Goal: Task Accomplishment & Management: Use online tool/utility

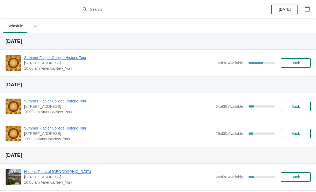
click at [68, 49] on div "[DATE]" at bounding box center [158, 41] width 316 height 17
click at [80, 51] on div "Summer Flagler College Historic Tour 74 King Street, St. Augustine, FL, USA 10:…" at bounding box center [158, 63] width 316 height 27
click at [77, 60] on span "Summer Flagler College Historic Tour" at bounding box center [118, 57] width 189 height 5
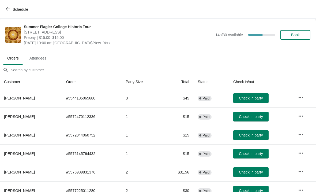
scroll to position [1, 0]
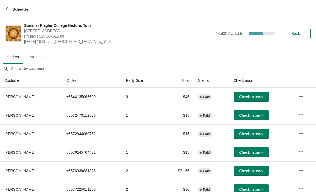
click at [220, 128] on td "Complete Paid" at bounding box center [212, 133] width 36 height 18
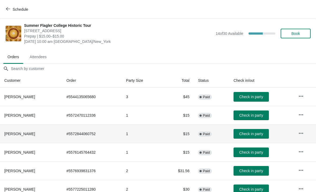
click at [207, 168] on span "Complete Paid" at bounding box center [205, 170] width 14 height 5
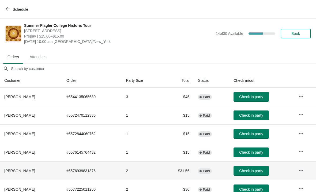
click at [263, 98] on span "Check in party" at bounding box center [251, 97] width 24 height 4
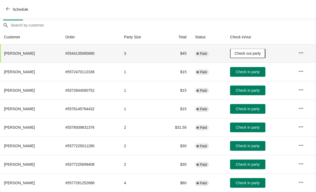
scroll to position [45, 0]
click at [255, 130] on button "Check in party" at bounding box center [247, 127] width 35 height 10
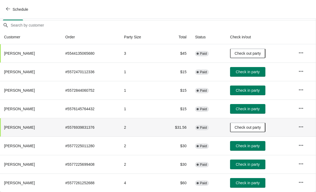
click at [260, 167] on button "Check in party" at bounding box center [247, 164] width 35 height 10
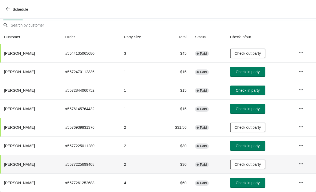
click at [252, 148] on span "Check in party" at bounding box center [248, 146] width 24 height 4
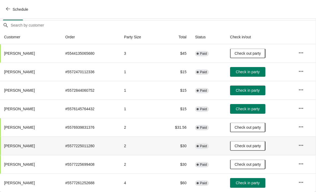
click at [257, 181] on span "Check in party" at bounding box center [248, 183] width 24 height 4
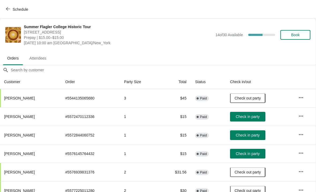
scroll to position [0, 0]
click at [296, 33] on span "Book" at bounding box center [295, 35] width 9 height 4
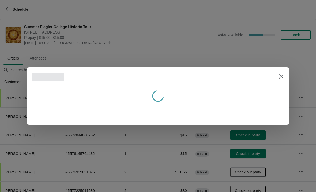
scroll to position [0, 0]
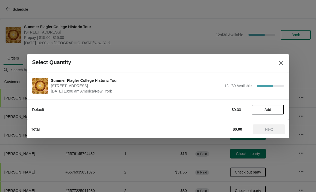
click at [268, 109] on span "Add" at bounding box center [268, 109] width 7 height 4
click at [279, 110] on icon at bounding box center [277, 110] width 6 height 6
click at [273, 126] on button "Next" at bounding box center [269, 129] width 32 height 10
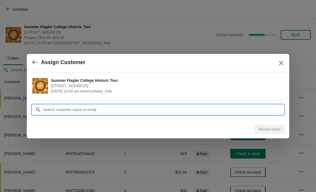
click at [203, 105] on input "Customer" at bounding box center [163, 110] width 241 height 10
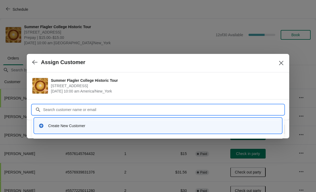
click at [135, 128] on div "Create New Customer" at bounding box center [162, 125] width 229 height 5
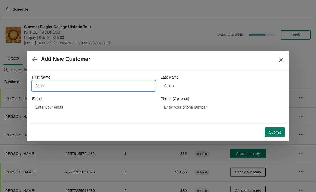
click at [133, 90] on input "First Name" at bounding box center [93, 86] width 123 height 10
type input "Patrica"
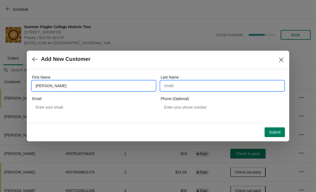
click at [220, 82] on input "Last Name" at bounding box center [222, 86] width 123 height 10
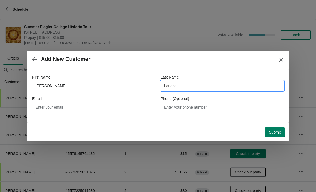
type input "Lauand"
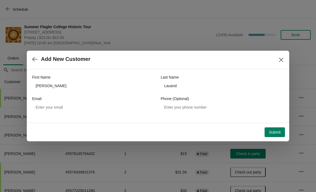
click at [268, 134] on button "Submit" at bounding box center [275, 132] width 20 height 10
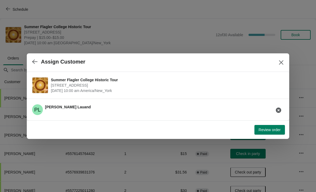
click at [276, 131] on span "Review order" at bounding box center [270, 130] width 22 height 4
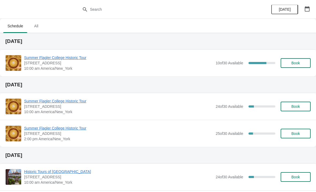
click at [66, 58] on span "Summer Flagler College Historic Tour" at bounding box center [118, 57] width 189 height 5
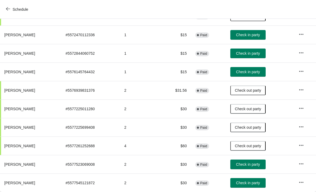
scroll to position [82, 0]
click at [259, 164] on span "Check in party" at bounding box center [248, 164] width 24 height 4
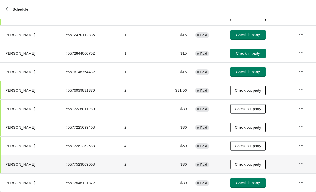
click at [255, 183] on span "Check in party" at bounding box center [248, 183] width 24 height 4
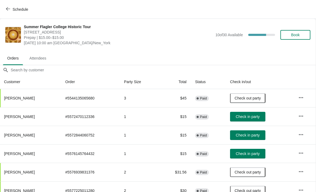
scroll to position [0, 0]
click at [296, 36] on span "Book" at bounding box center [295, 35] width 9 height 4
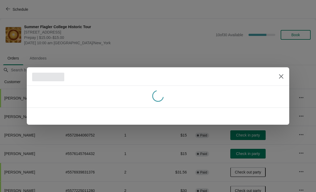
scroll to position [0, 0]
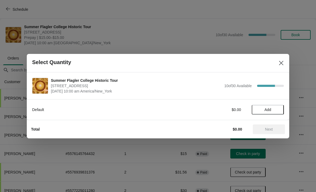
click at [274, 113] on button "Add" at bounding box center [268, 110] width 32 height 10
click at [277, 112] on icon at bounding box center [277, 110] width 6 height 6
click at [257, 110] on icon at bounding box center [259, 110] width 6 height 6
click at [275, 130] on span "Next" at bounding box center [269, 129] width 24 height 4
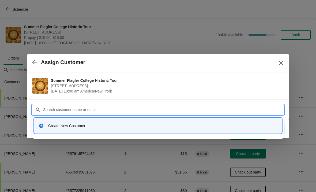
click at [132, 128] on div "Create New Customer" at bounding box center [162, 125] width 229 height 5
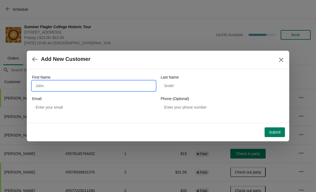
click at [119, 83] on input "First Name" at bounding box center [93, 86] width 123 height 10
type input "[PERSON_NAME]"
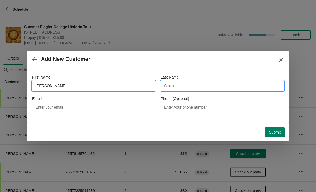
click at [220, 84] on input "Last Name" at bounding box center [222, 86] width 123 height 10
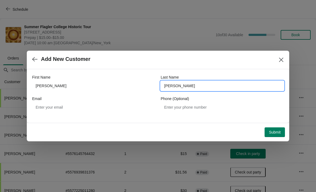
type input "[PERSON_NAME]"
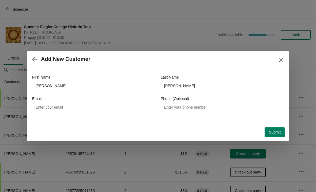
click at [274, 130] on span "Submit" at bounding box center [275, 132] width 12 height 4
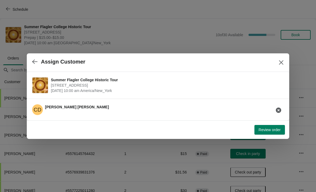
click at [279, 130] on span "Review order" at bounding box center [270, 130] width 22 height 4
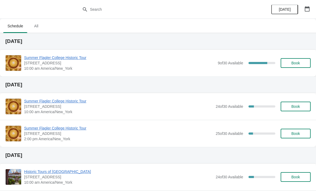
click at [74, 58] on span "Summer Flagler College Historic Tour" at bounding box center [119, 57] width 191 height 5
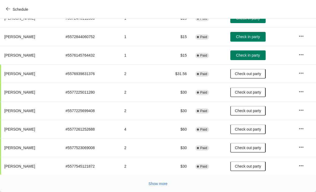
scroll to position [98, 0]
click at [160, 183] on span "Show more" at bounding box center [158, 183] width 19 height 4
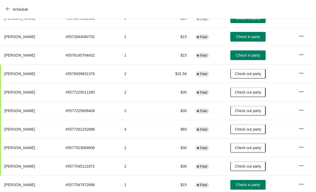
click at [258, 186] on span "Check in party" at bounding box center [248, 184] width 24 height 4
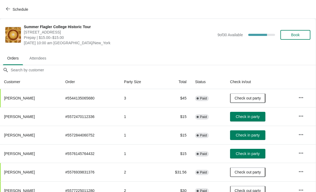
scroll to position [0, 0]
